Goal: Task Accomplishment & Management: Manage account settings

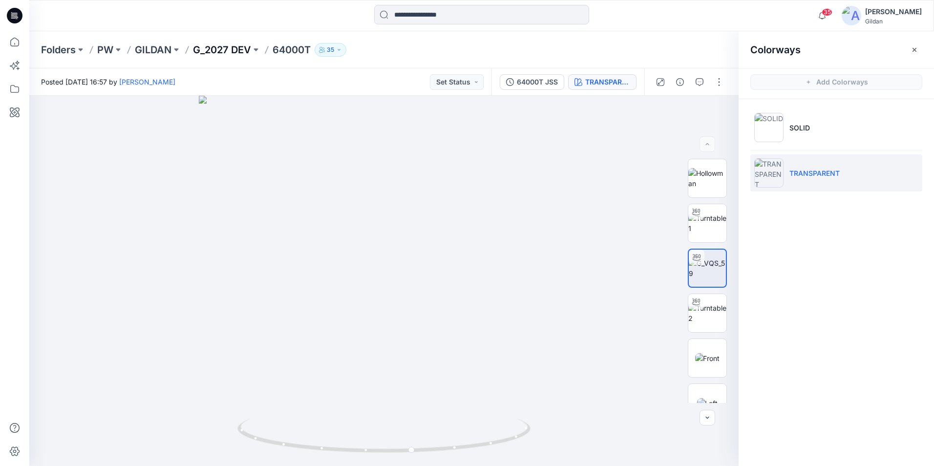
click at [238, 50] on p "G_2027 DEV" at bounding box center [222, 50] width 58 height 14
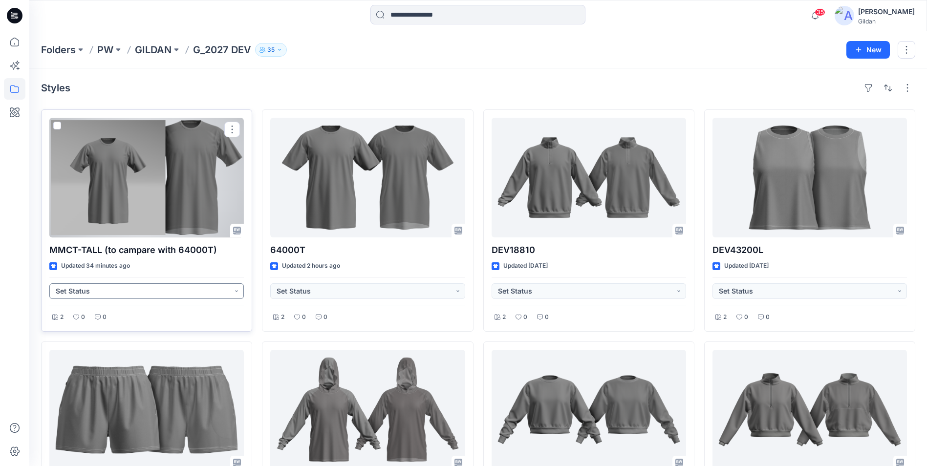
click at [237, 290] on button "Set Status" at bounding box center [146, 291] width 194 height 16
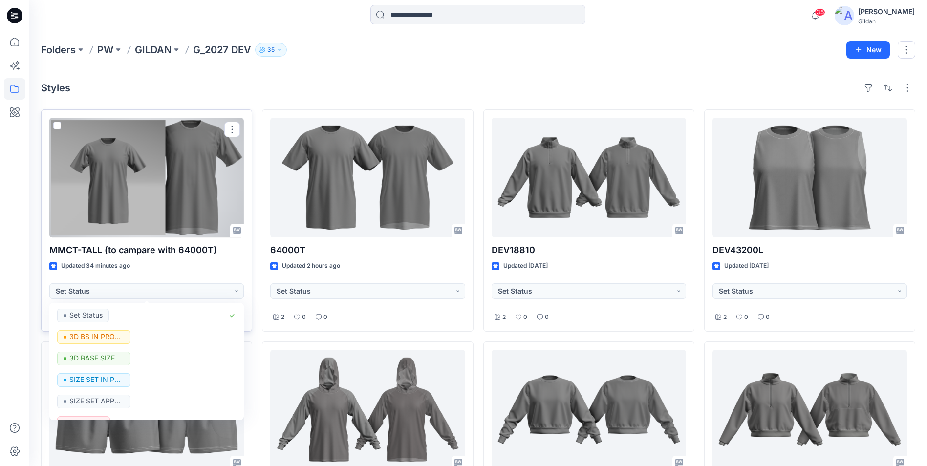
click at [186, 249] on p "MMCT-TALL (to campare with 64000T)" at bounding box center [146, 250] width 194 height 14
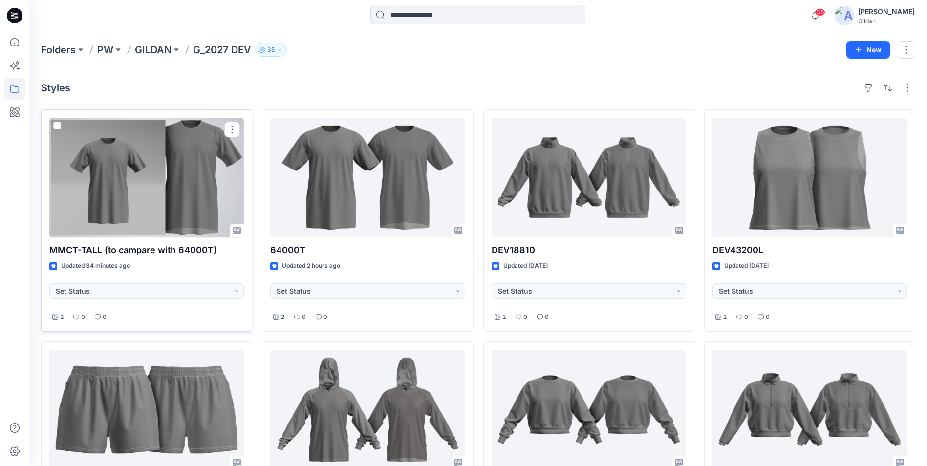
click at [194, 245] on p "MMCT-TALL (to campare with 64000T)" at bounding box center [146, 250] width 194 height 14
click at [162, 202] on div at bounding box center [146, 178] width 194 height 120
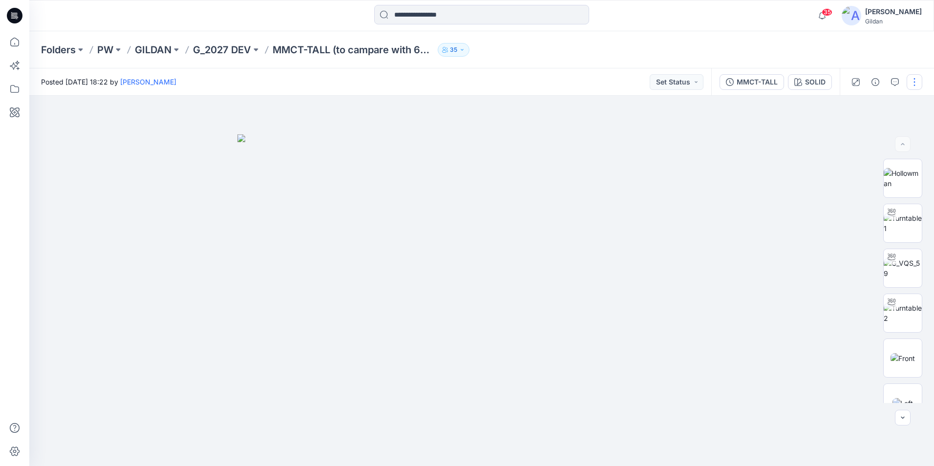
click at [915, 77] on button "button" at bounding box center [915, 82] width 16 height 16
click at [854, 127] on p "Edit" at bounding box center [852, 132] width 12 height 10
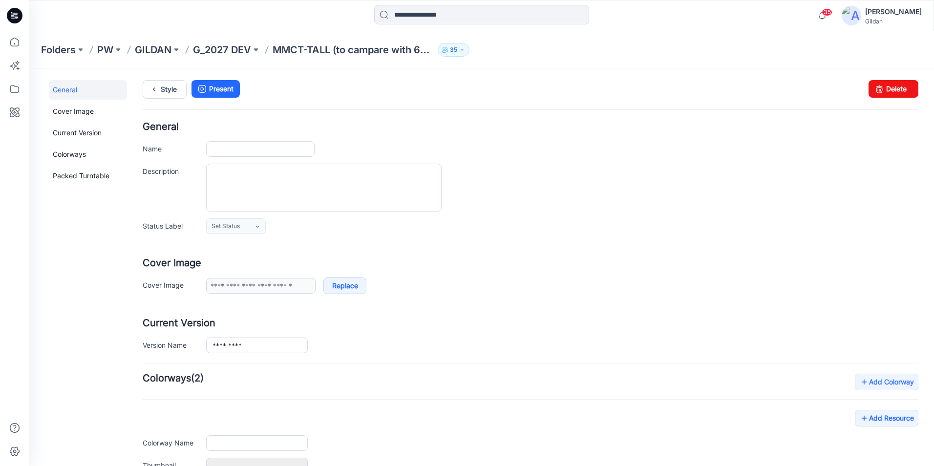
type input "**********"
type input "*****"
type input "**********"
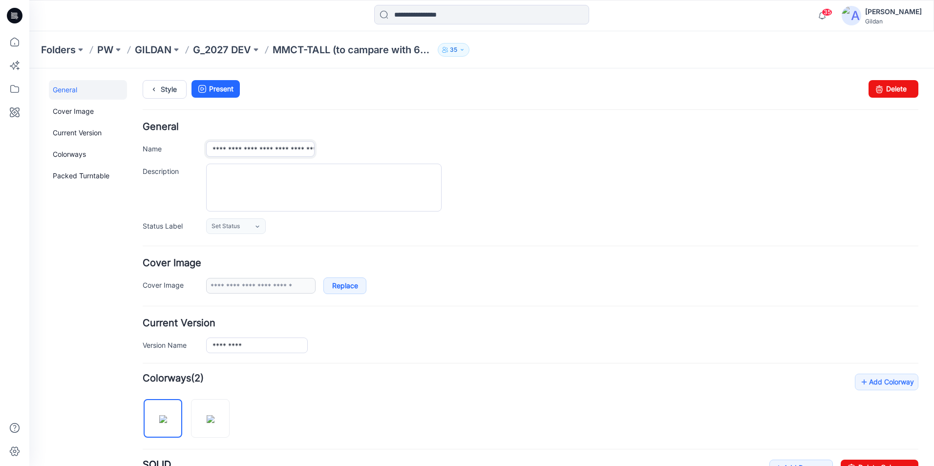
click at [282, 147] on input "**********" at bounding box center [260, 149] width 108 height 16
click at [268, 150] on input "**********" at bounding box center [260, 149] width 108 height 16
type input "**********"
click at [632, 198] on div at bounding box center [562, 188] width 712 height 48
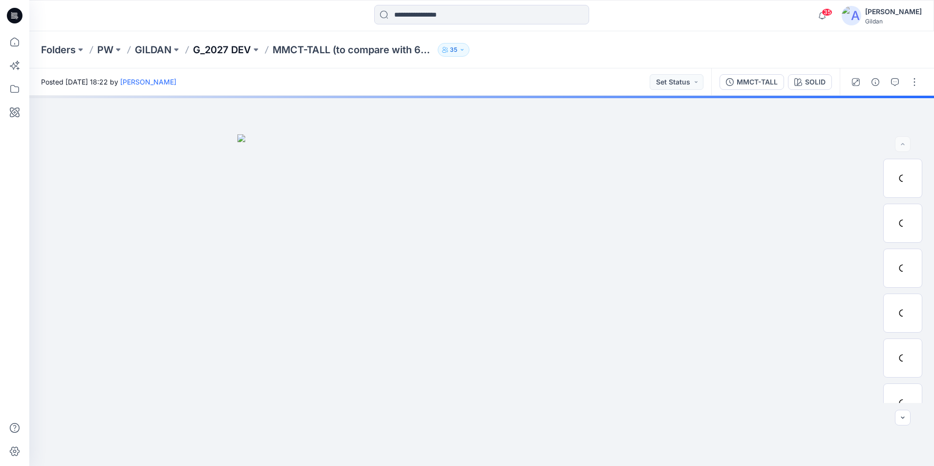
click at [232, 47] on p "G_2027 DEV" at bounding box center [222, 50] width 58 height 14
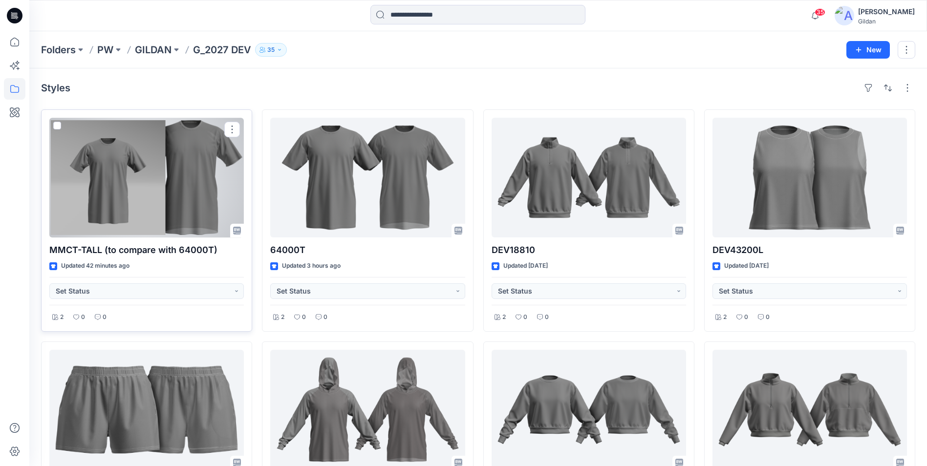
click at [186, 212] on div at bounding box center [146, 178] width 194 height 120
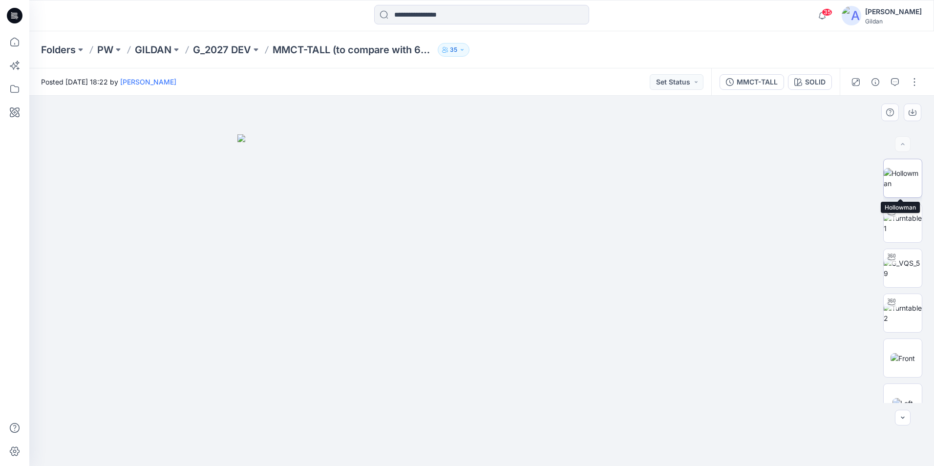
click at [899, 170] on img at bounding box center [903, 178] width 38 height 21
drag, startPoint x: 501, startPoint y: 185, endPoint x: 475, endPoint y: 274, distance: 92.6
click at [475, 274] on img at bounding box center [480, 187] width 907 height 558
drag, startPoint x: 447, startPoint y: 208, endPoint x: 441, endPoint y: 335, distance: 127.1
click at [441, 335] on img at bounding box center [391, 221] width 1085 height 490
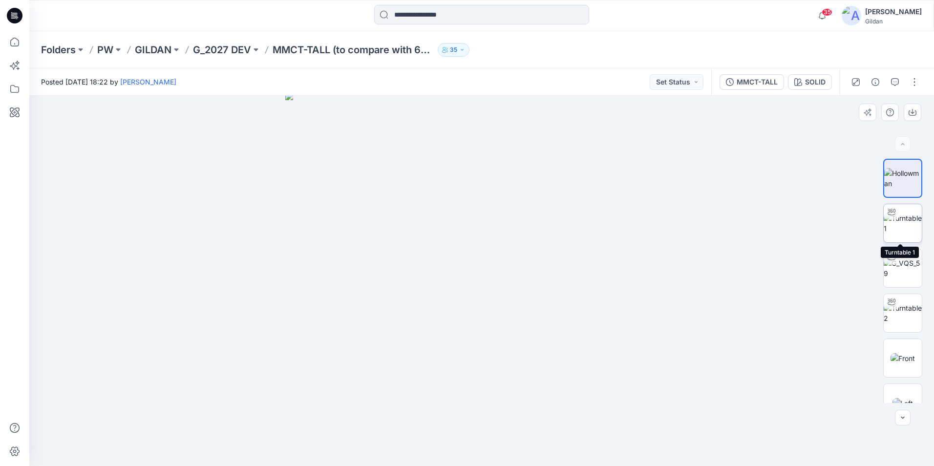
click at [912, 223] on img at bounding box center [903, 223] width 38 height 21
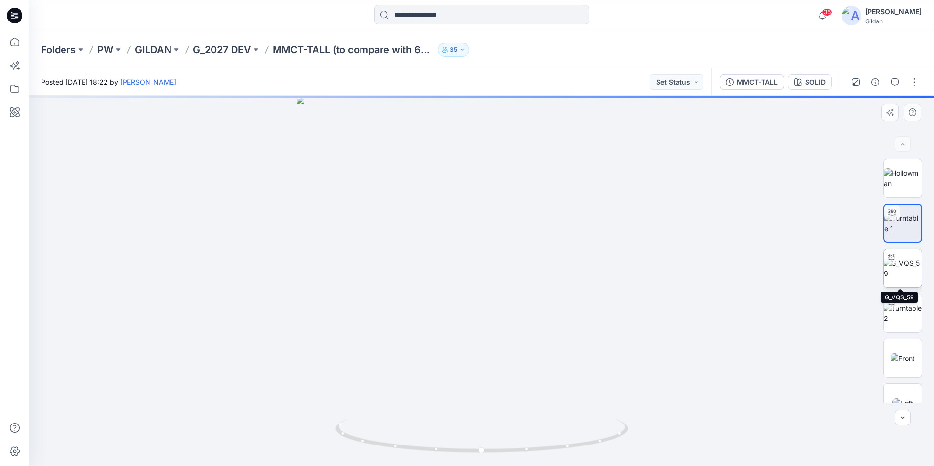
click at [908, 267] on img at bounding box center [903, 268] width 38 height 21
click at [904, 189] on img at bounding box center [903, 178] width 38 height 21
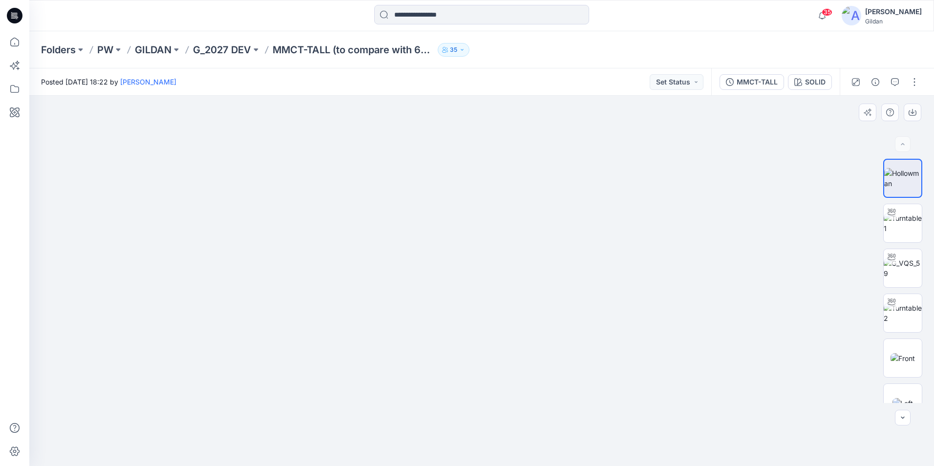
drag, startPoint x: 494, startPoint y: 383, endPoint x: 479, endPoint y: 265, distance: 119.2
click at [480, 271] on img at bounding box center [474, 43] width 1175 height 846
drag, startPoint x: 512, startPoint y: 384, endPoint x: 496, endPoint y: 196, distance: 188.7
drag, startPoint x: 508, startPoint y: 306, endPoint x: 488, endPoint y: 212, distance: 96.8
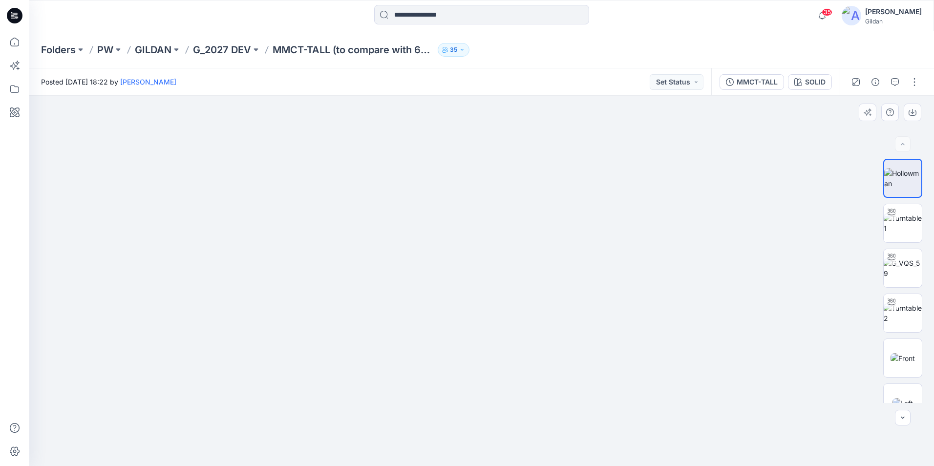
click at [905, 275] on img at bounding box center [903, 268] width 38 height 21
click at [910, 221] on img at bounding box center [903, 223] width 38 height 21
drag, startPoint x: 476, startPoint y: 156, endPoint x: 471, endPoint y: 384, distance: 228.2
click at [466, 387] on img at bounding box center [482, 280] width 798 height 371
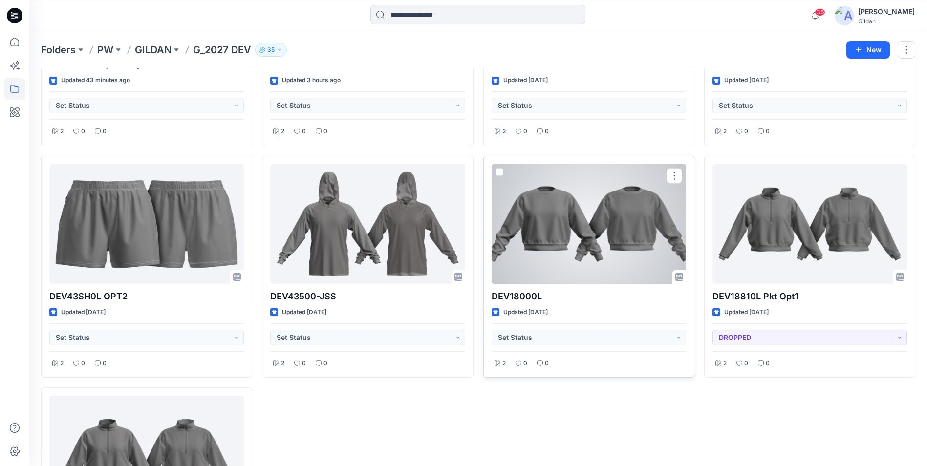
scroll to position [195, 0]
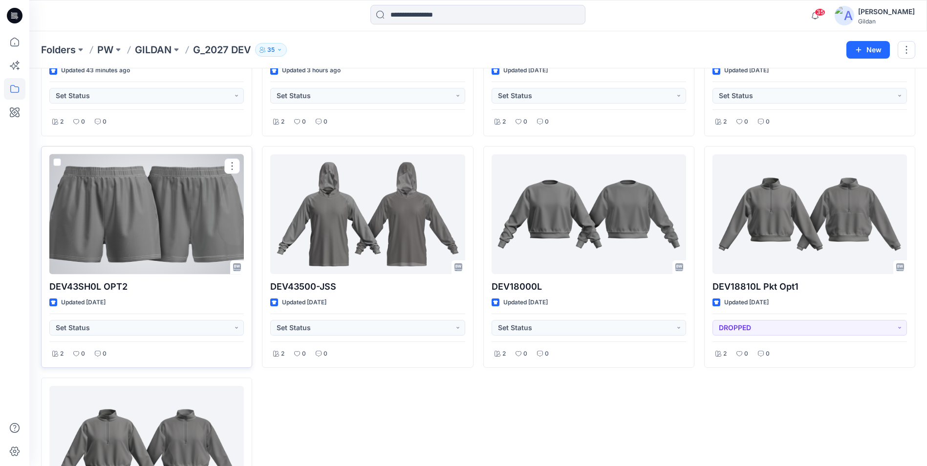
click at [115, 190] on div at bounding box center [146, 214] width 194 height 120
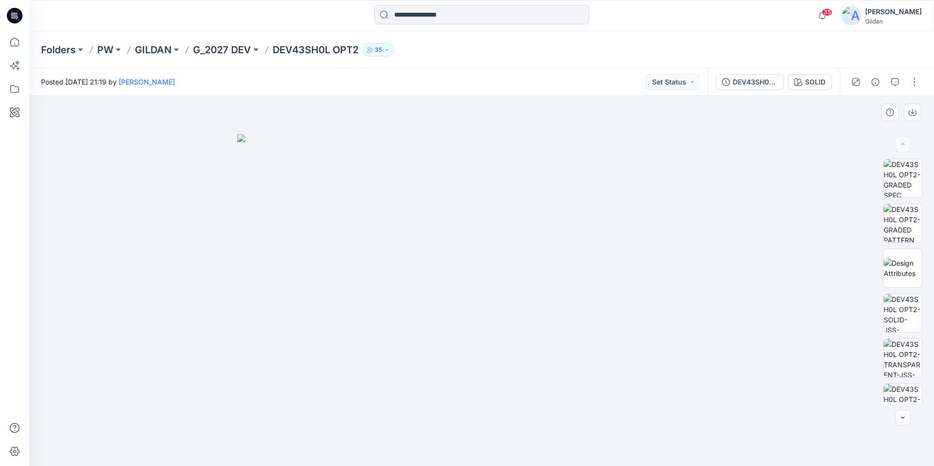
click at [404, 231] on img at bounding box center [481, 300] width 488 height 332
click at [904, 222] on img at bounding box center [903, 223] width 38 height 38
click at [904, 311] on img at bounding box center [903, 313] width 38 height 38
click at [906, 359] on img at bounding box center [903, 358] width 38 height 38
click at [908, 315] on img at bounding box center [903, 313] width 38 height 38
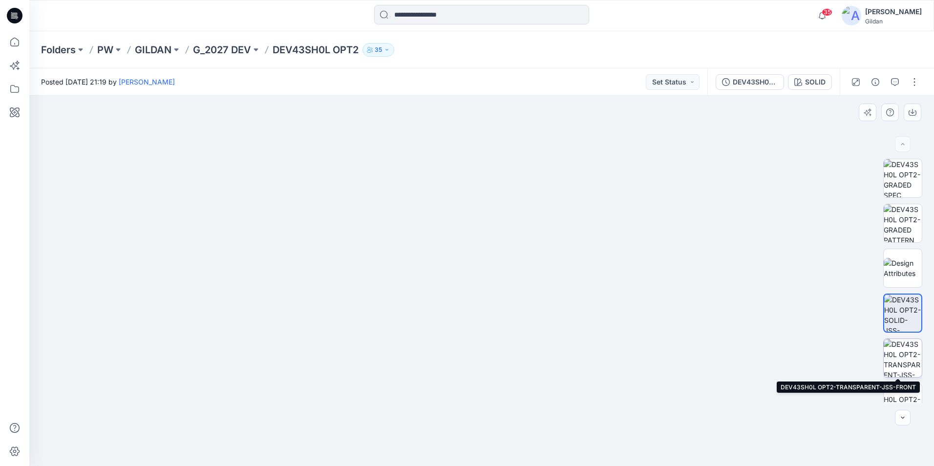
click at [905, 360] on img at bounding box center [903, 358] width 38 height 38
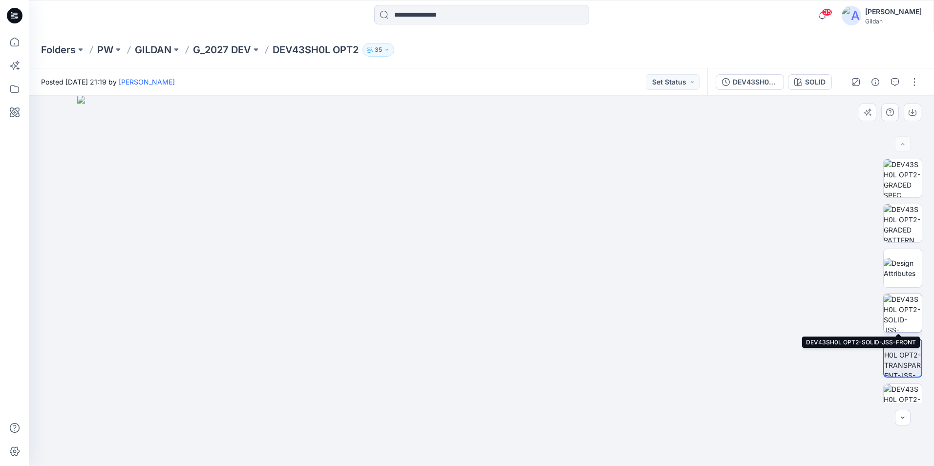
click at [899, 319] on img at bounding box center [903, 313] width 38 height 38
click at [299, 45] on p "DEV43SH0L OPT2" at bounding box center [316, 50] width 86 height 14
click at [208, 44] on p "G_2027 DEV" at bounding box center [222, 50] width 58 height 14
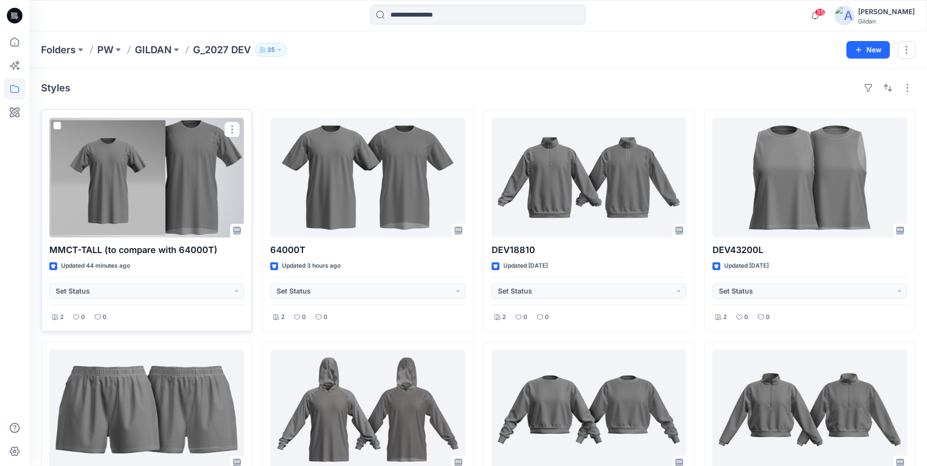
click at [183, 189] on div at bounding box center [146, 178] width 194 height 120
